Goal: Book appointment/travel/reservation

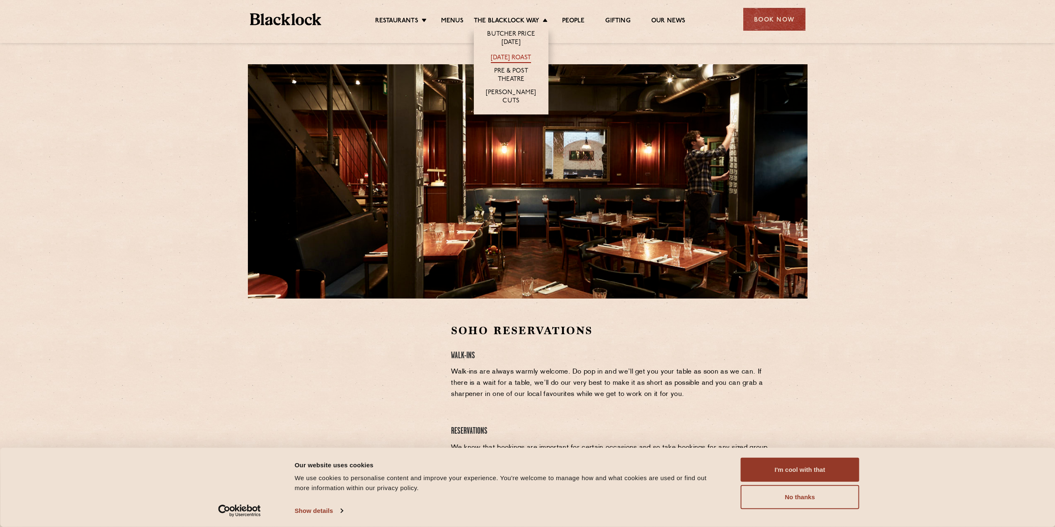
click at [503, 60] on link "[DATE] Roast" at bounding box center [511, 58] width 40 height 9
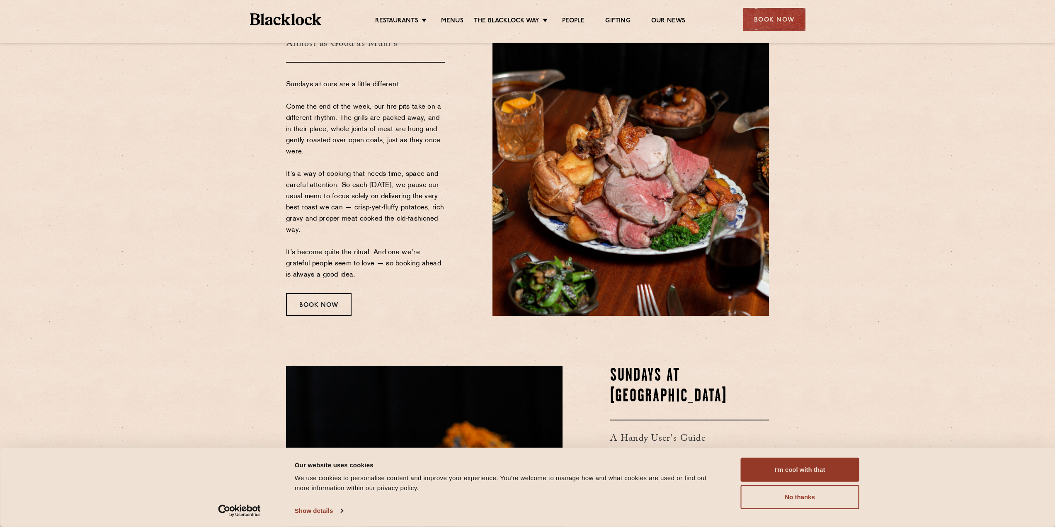
scroll to position [41, 0]
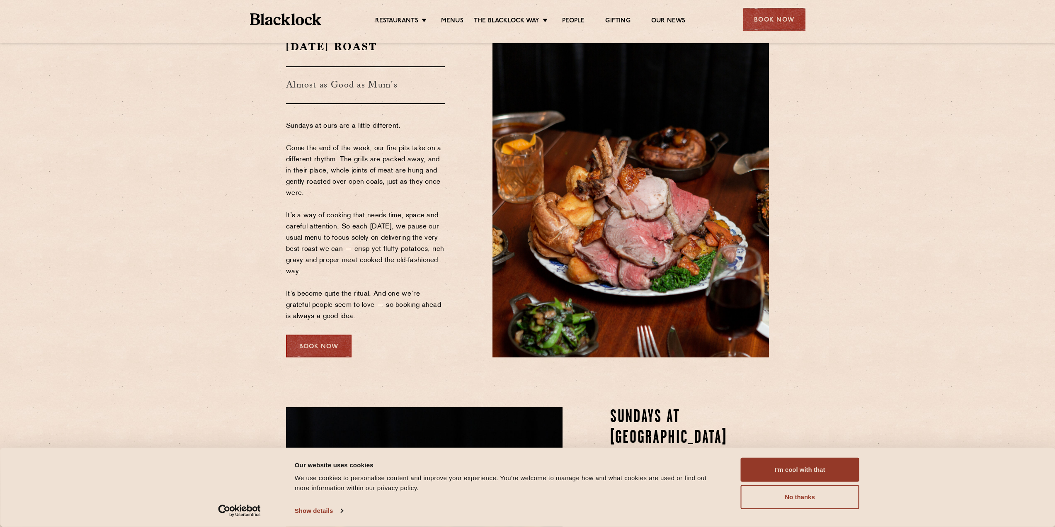
click at [310, 343] on div "Book Now" at bounding box center [318, 345] width 65 height 23
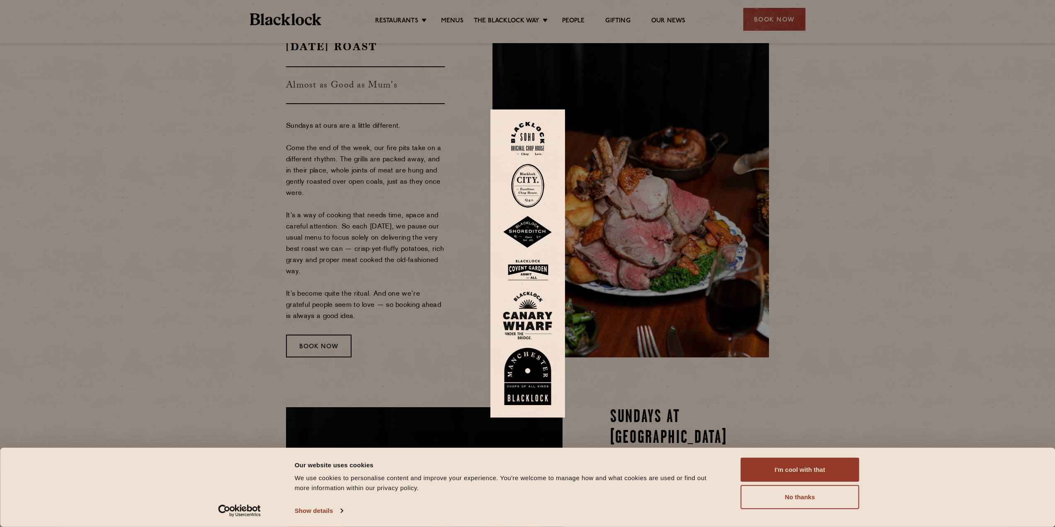
click at [528, 141] on img at bounding box center [527, 139] width 33 height 34
